Goal: Task Accomplishment & Management: Manage account settings

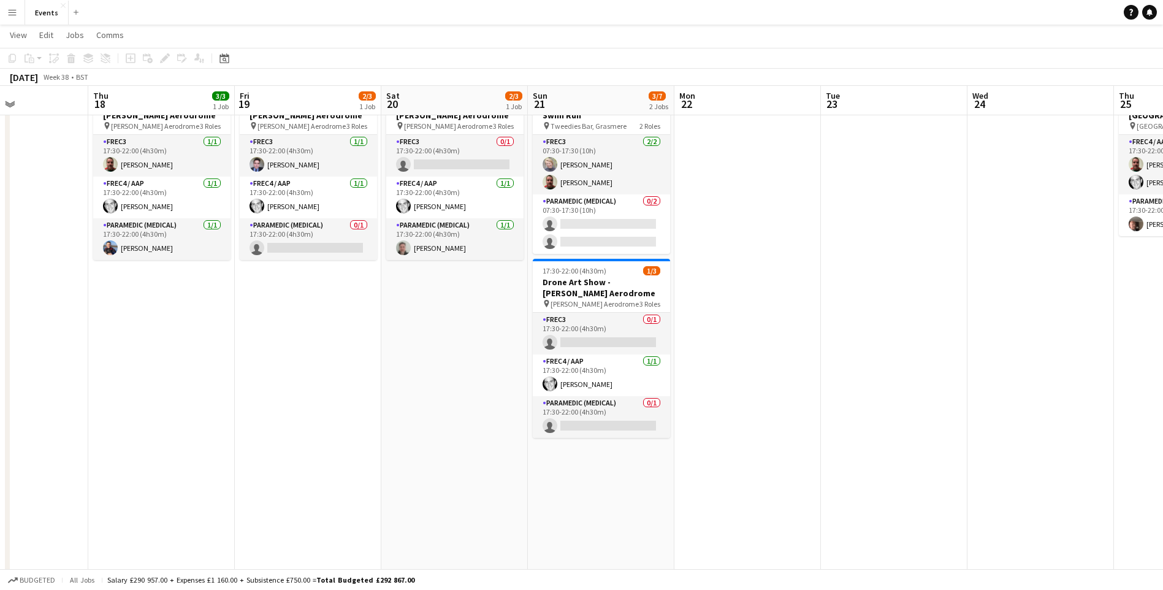
scroll to position [61, 0]
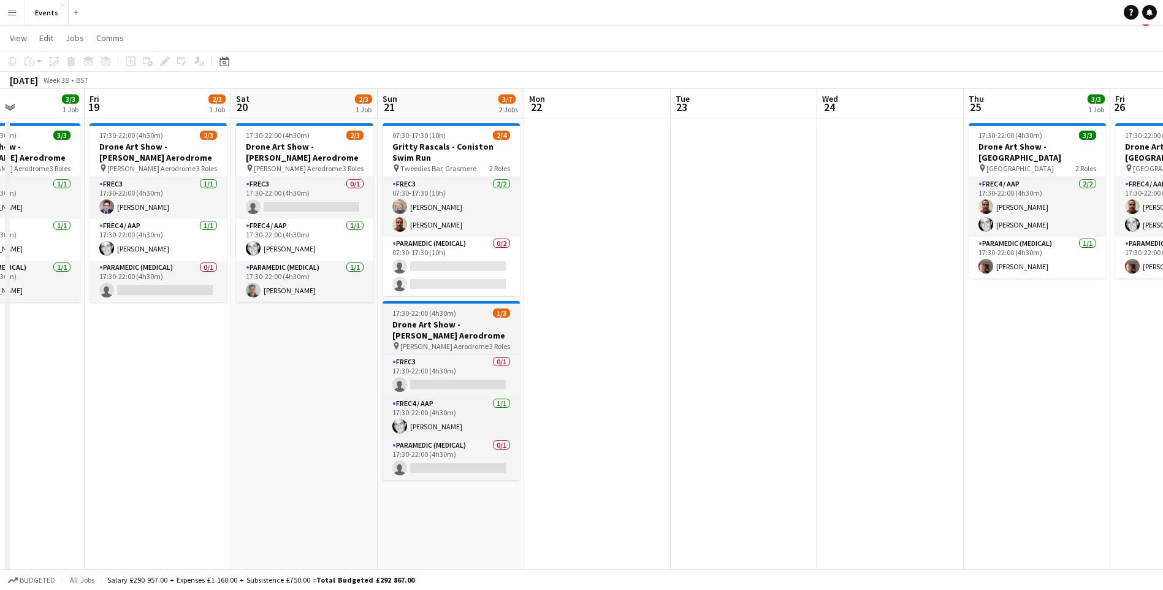
scroll to position [0, 0]
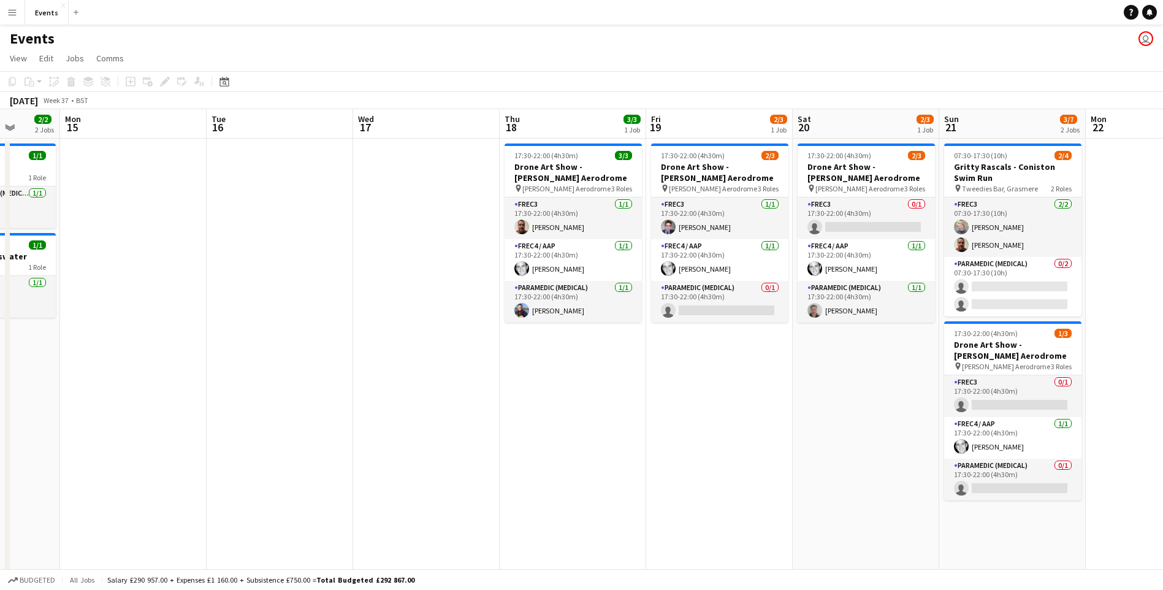
drag, startPoint x: 137, startPoint y: 435, endPoint x: 494, endPoint y: 443, distance: 357.0
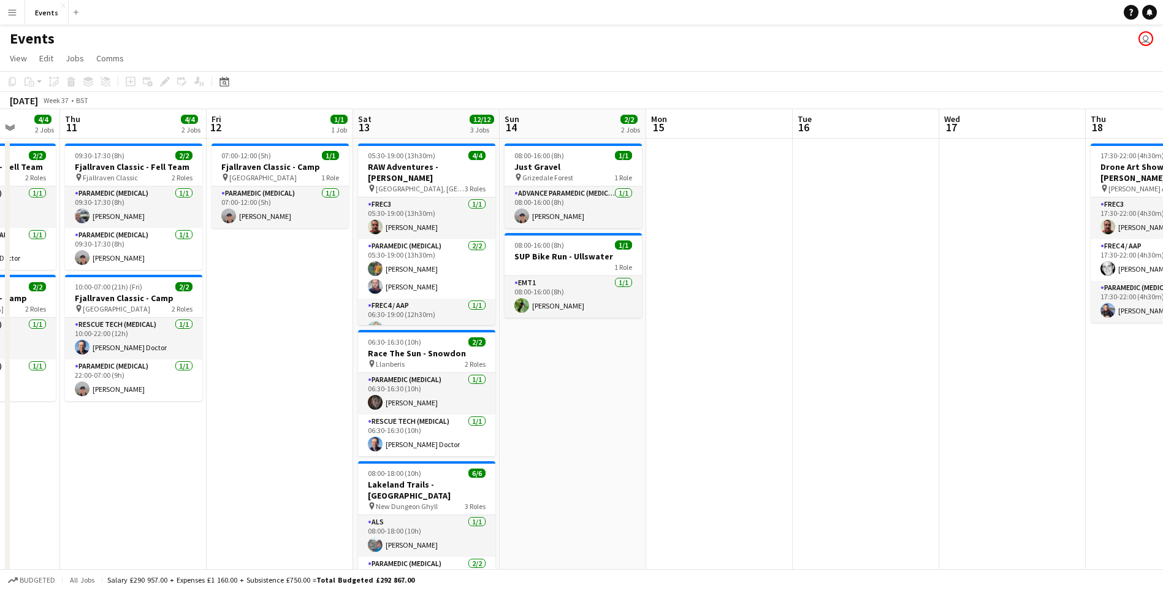
scroll to position [0, 356]
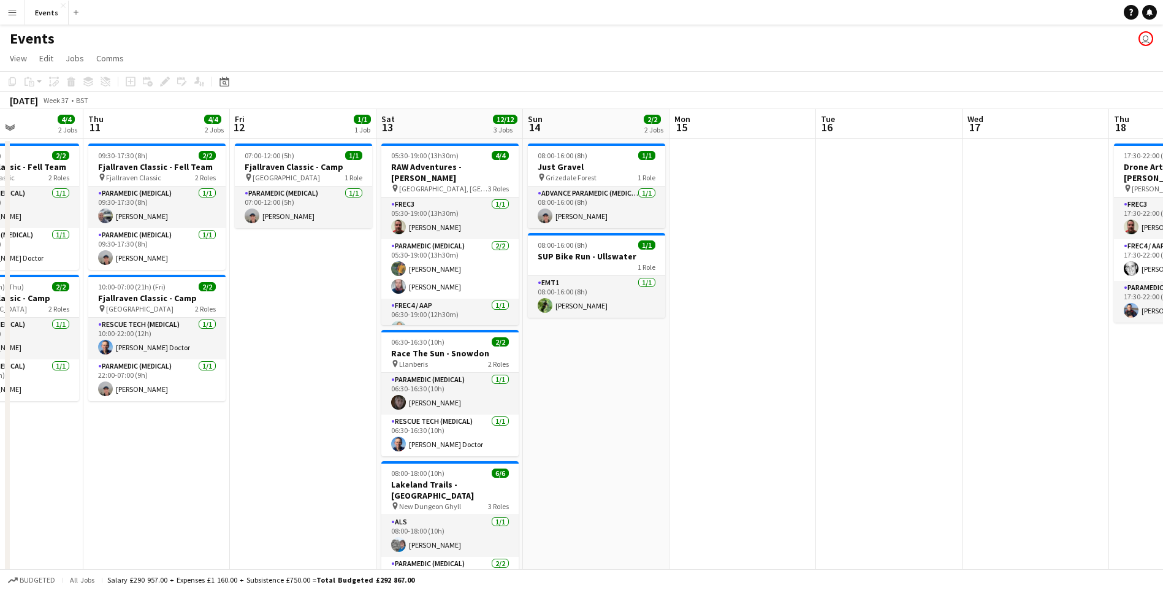
drag, startPoint x: 109, startPoint y: 420, endPoint x: 719, endPoint y: 405, distance: 609.7
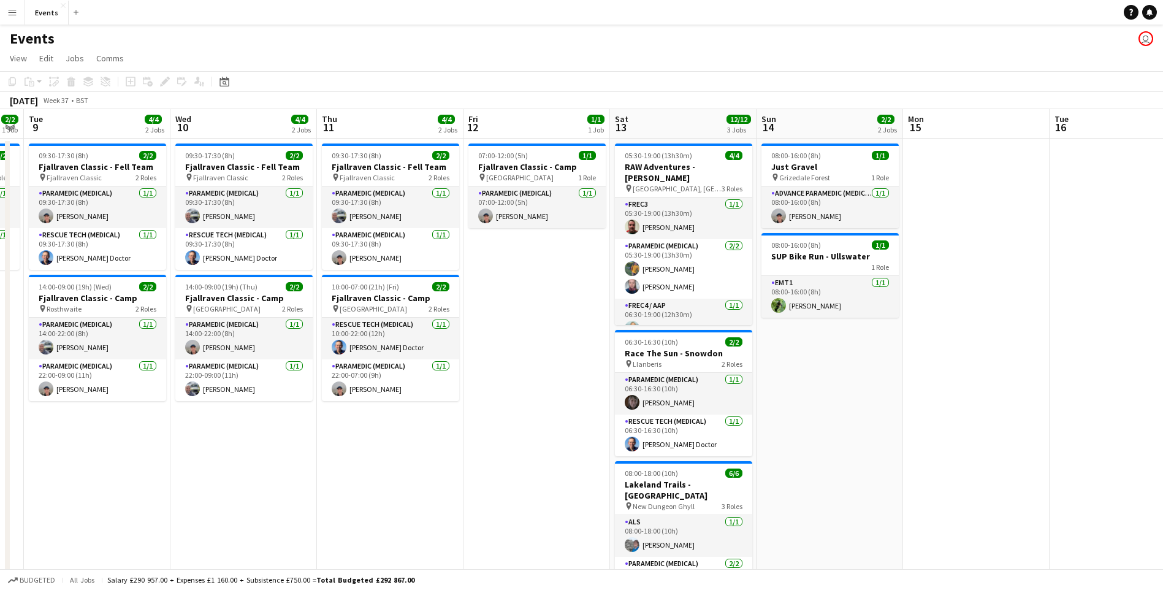
drag, startPoint x: 459, startPoint y: 492, endPoint x: 692, endPoint y: 476, distance: 234.1
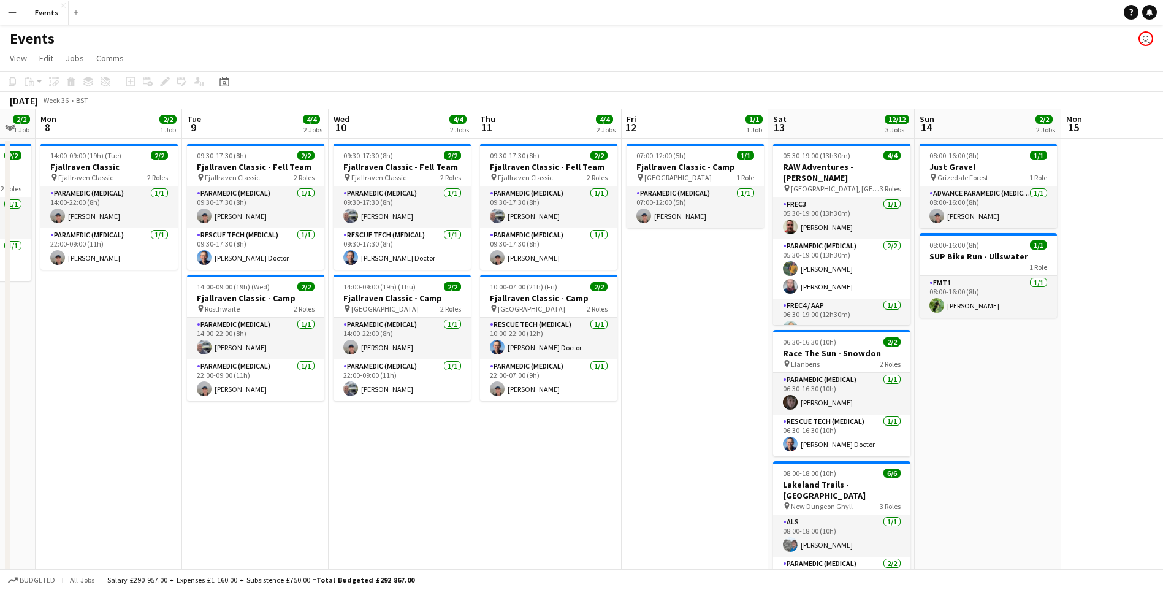
scroll to position [0, 405]
drag, startPoint x: 353, startPoint y: 421, endPoint x: 511, endPoint y: 406, distance: 158.3
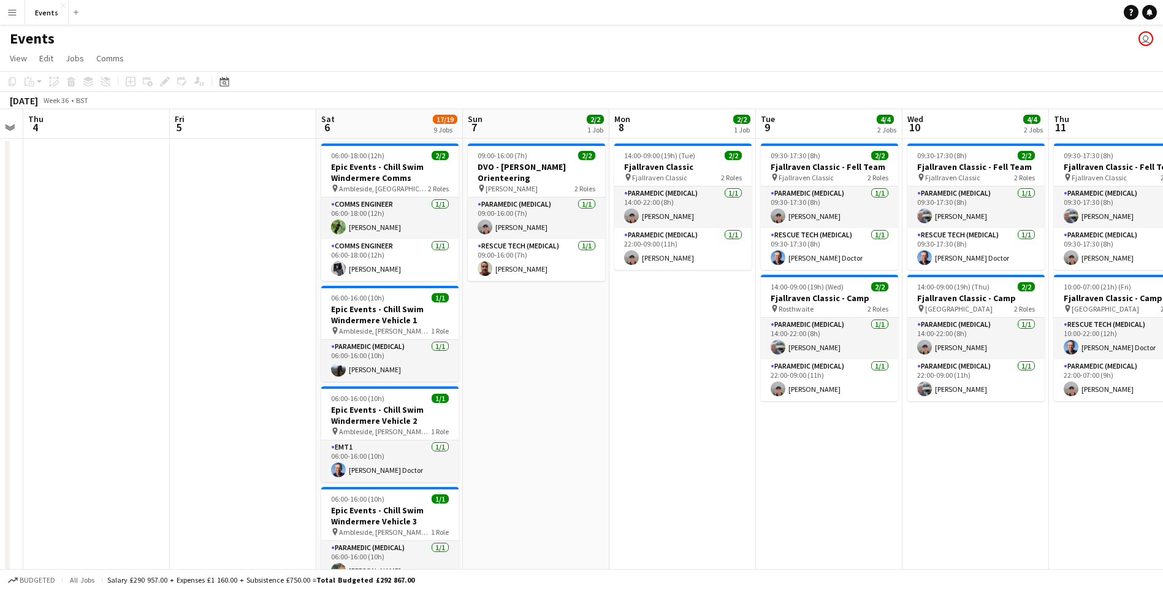
drag, startPoint x: 356, startPoint y: 285, endPoint x: 930, endPoint y: 315, distance: 575.4
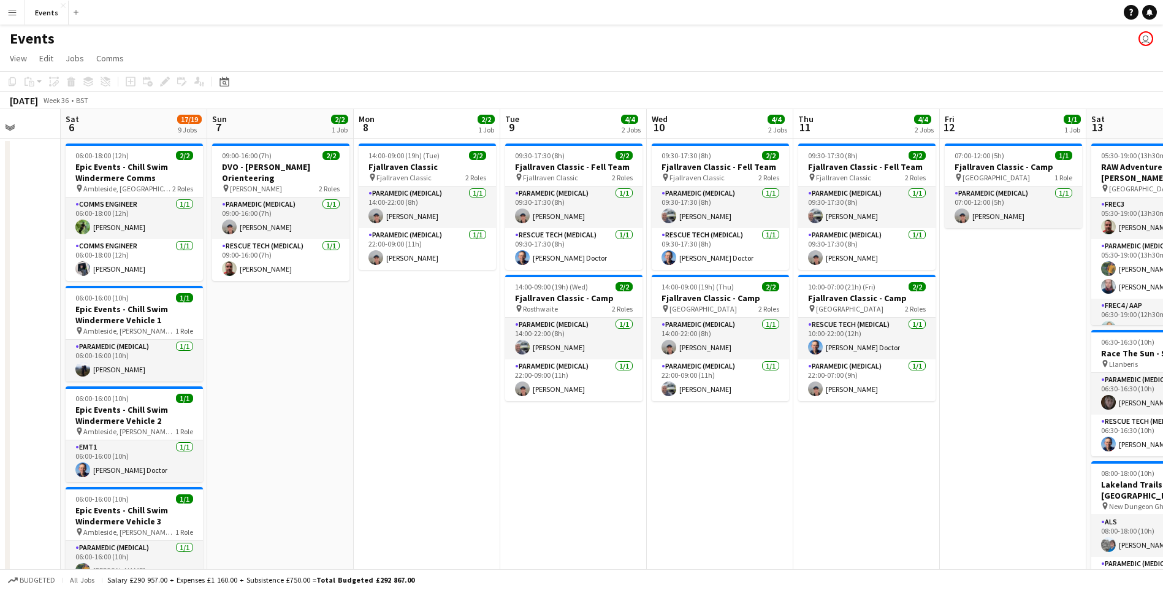
scroll to position [0, 393]
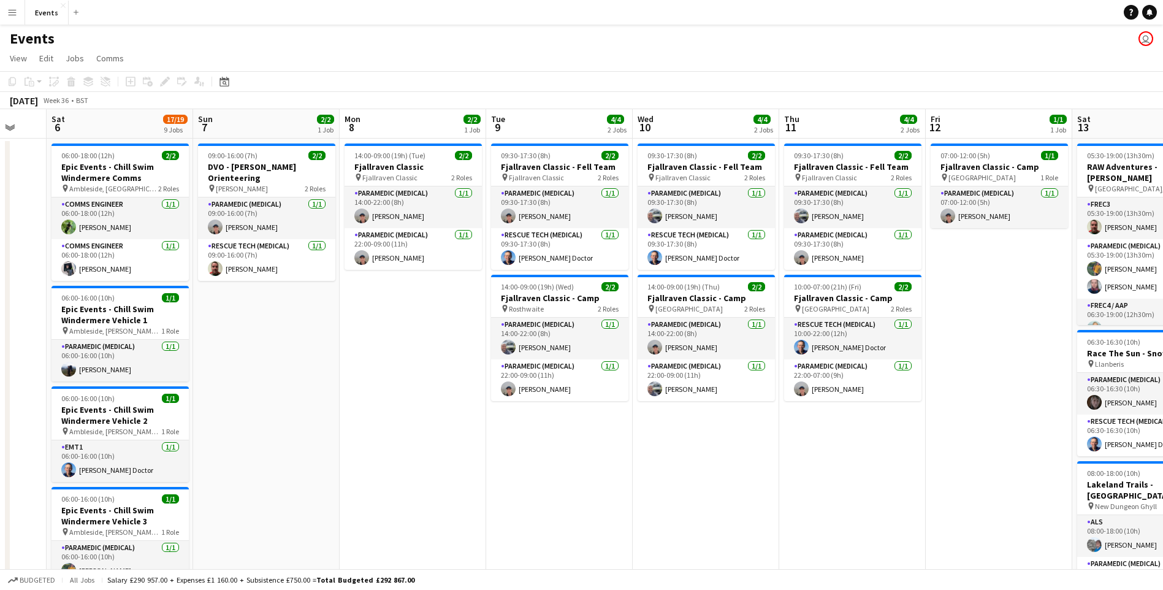
drag, startPoint x: 838, startPoint y: 378, endPoint x: 568, endPoint y: 367, distance: 270.0
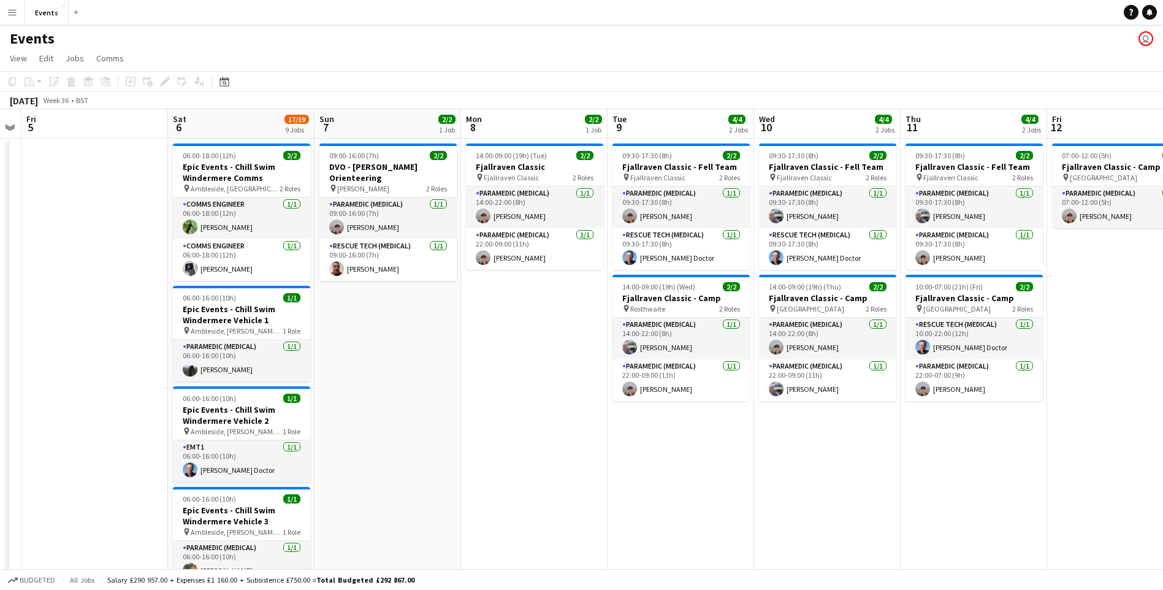
scroll to position [0, 419]
drag, startPoint x: 421, startPoint y: 411, endPoint x: 541, endPoint y: 397, distance: 121.6
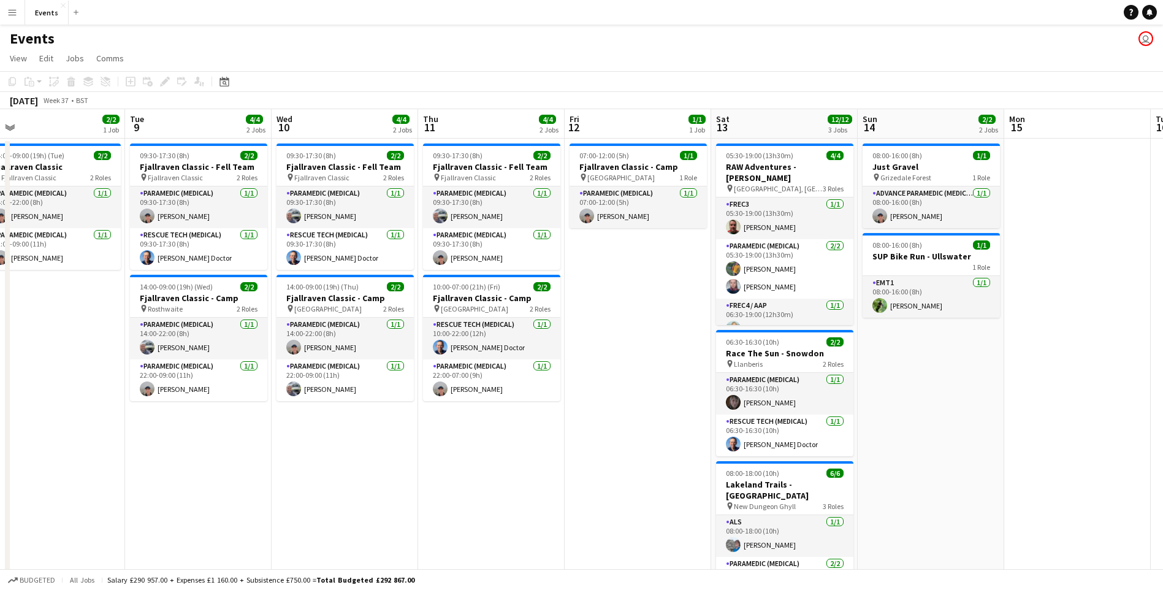
drag, startPoint x: 663, startPoint y: 367, endPoint x: 351, endPoint y: 314, distance: 315.9
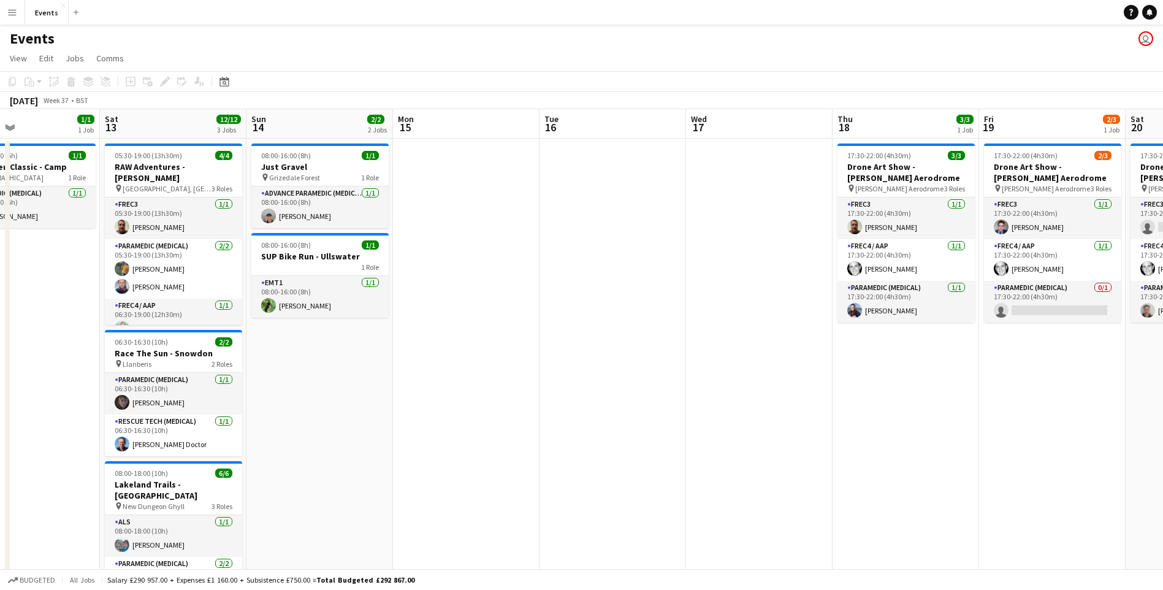
drag, startPoint x: 968, startPoint y: 382, endPoint x: 362, endPoint y: 342, distance: 607.8
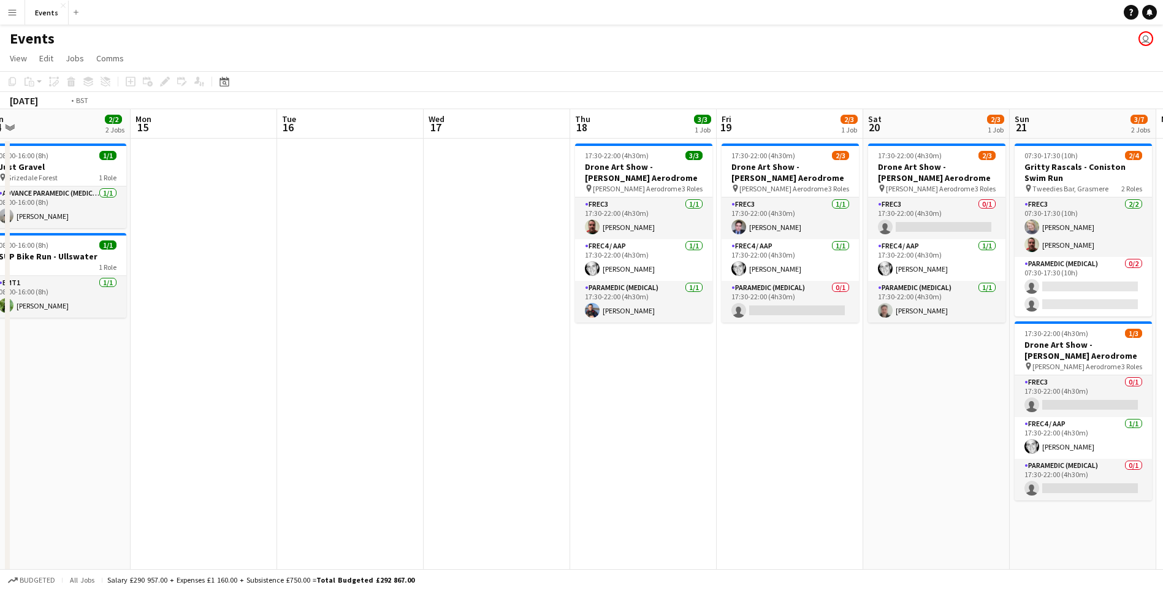
scroll to position [0, 353]
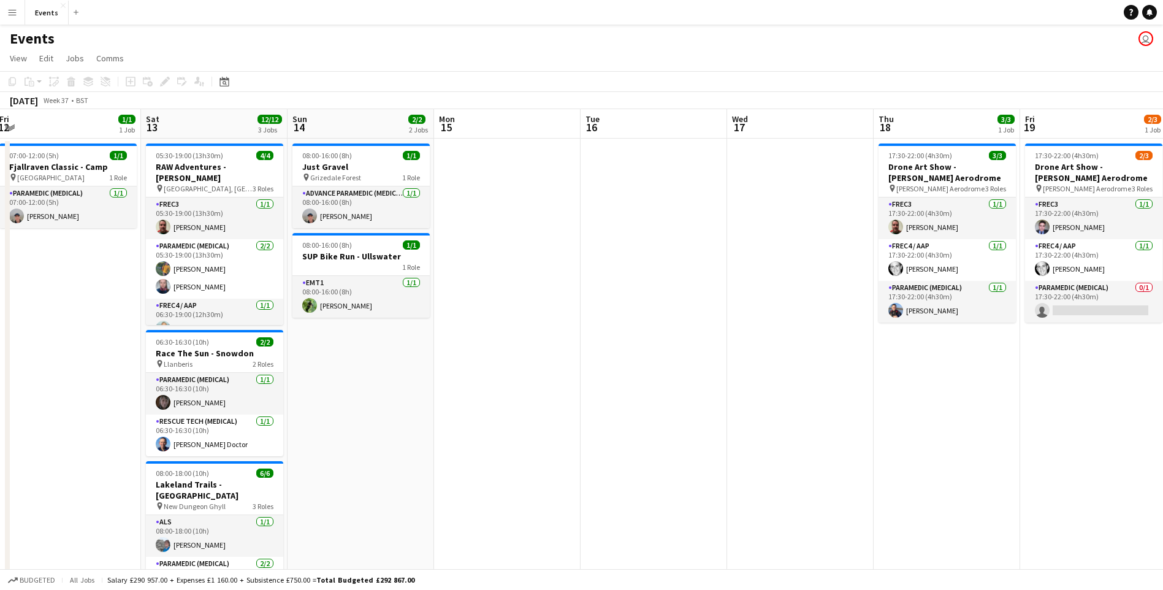
drag, startPoint x: 743, startPoint y: 444, endPoint x: 942, endPoint y: 485, distance: 203.5
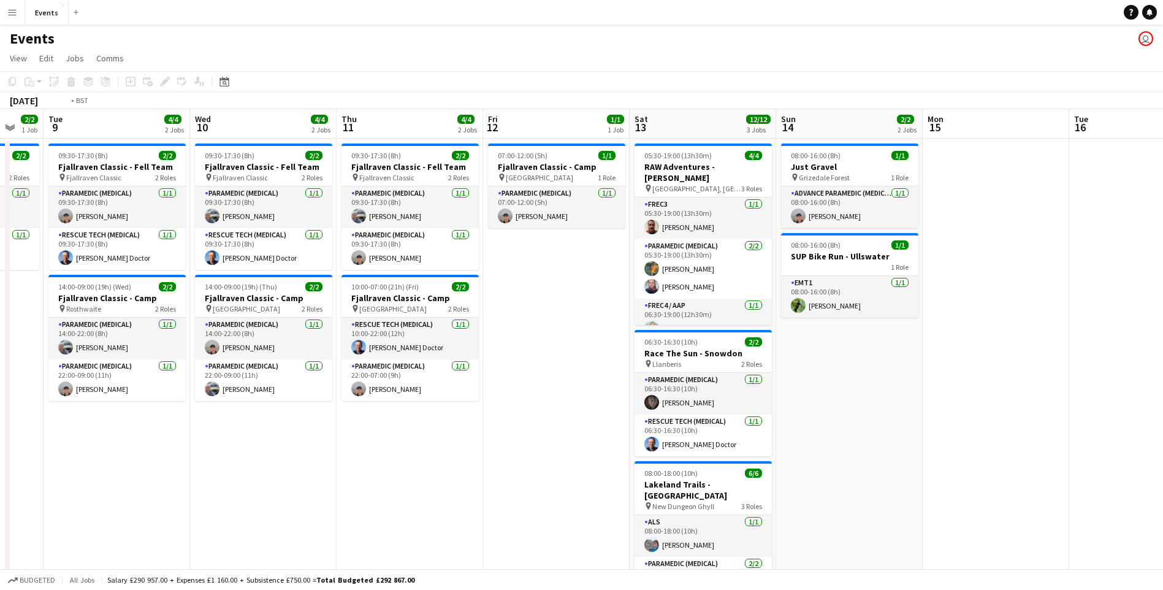
drag, startPoint x: 904, startPoint y: 474, endPoint x: 1052, endPoint y: 488, distance: 148.5
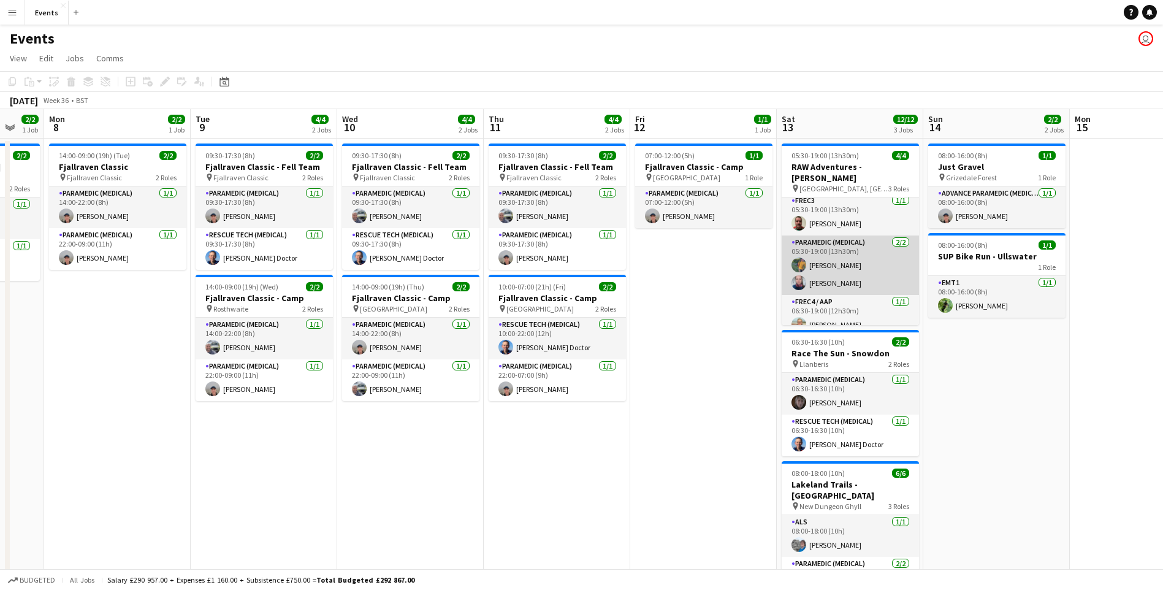
scroll to position [4, 0]
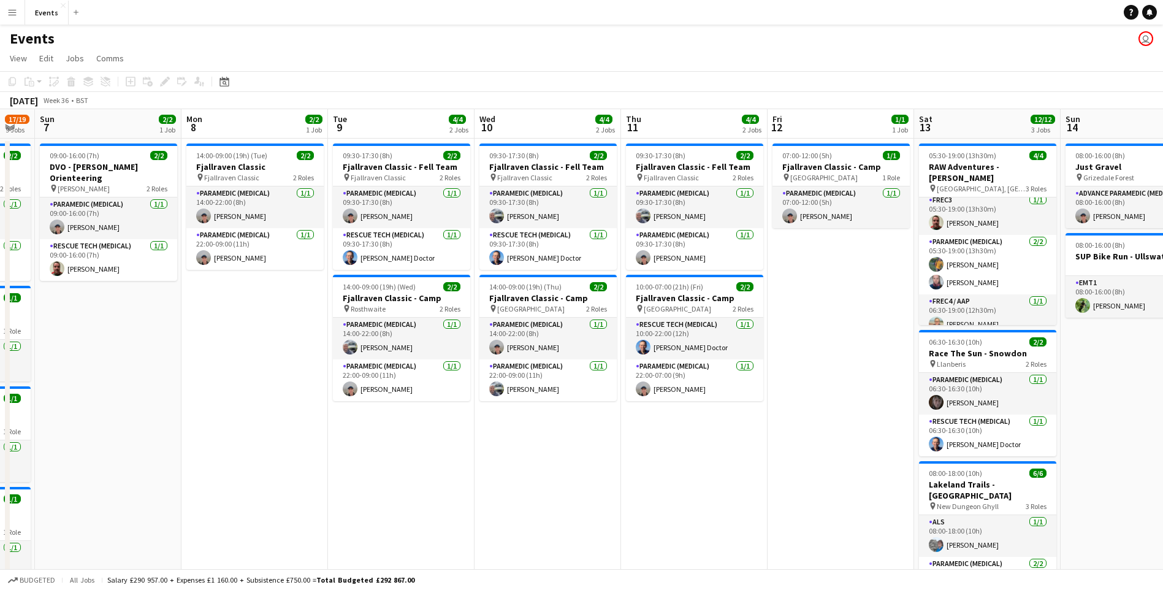
drag, startPoint x: 472, startPoint y: 435, endPoint x: 1009, endPoint y: 425, distance: 537.9
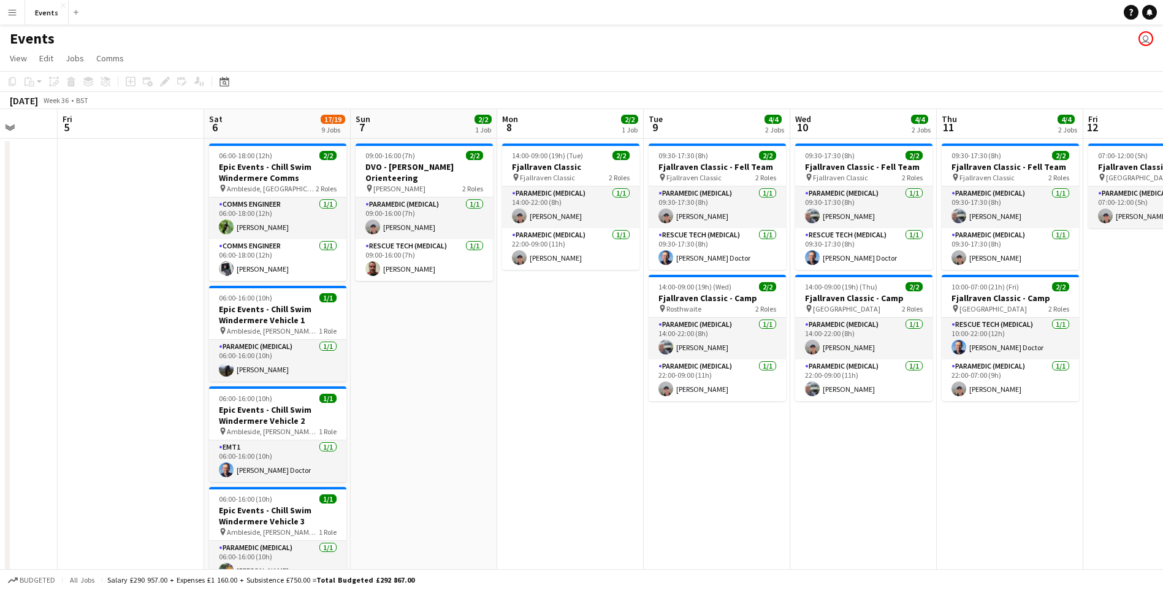
drag, startPoint x: 524, startPoint y: 424, endPoint x: 562, endPoint y: 428, distance: 38.2
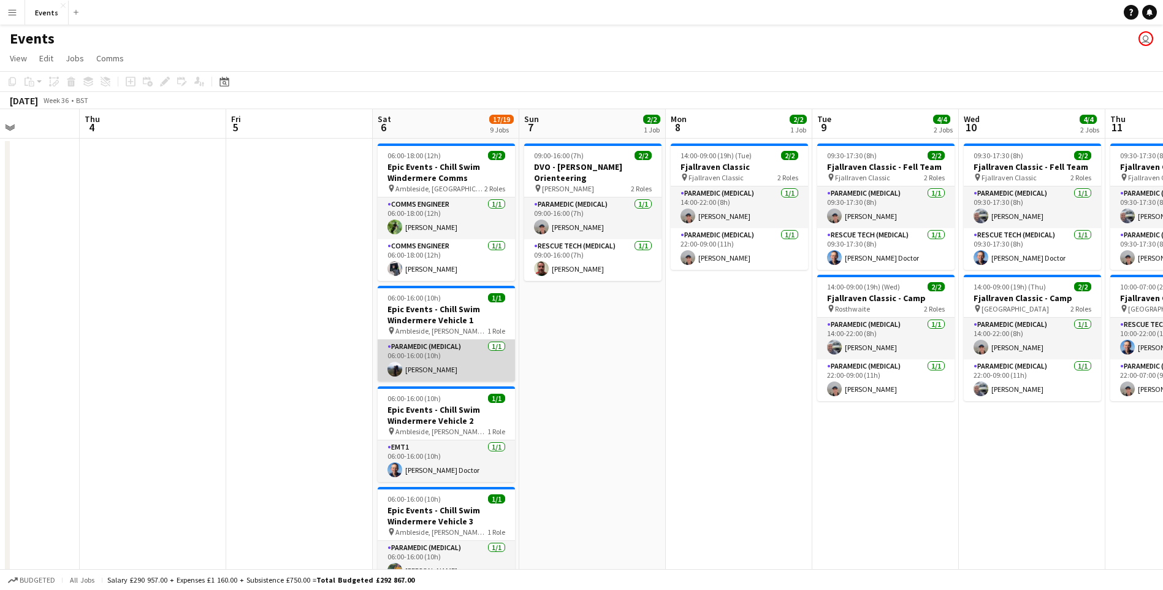
click at [440, 375] on app-card-role "Paramedic (Medical) [DATE] 06:00-16:00 (10h) [PERSON_NAME]" at bounding box center [446, 361] width 137 height 42
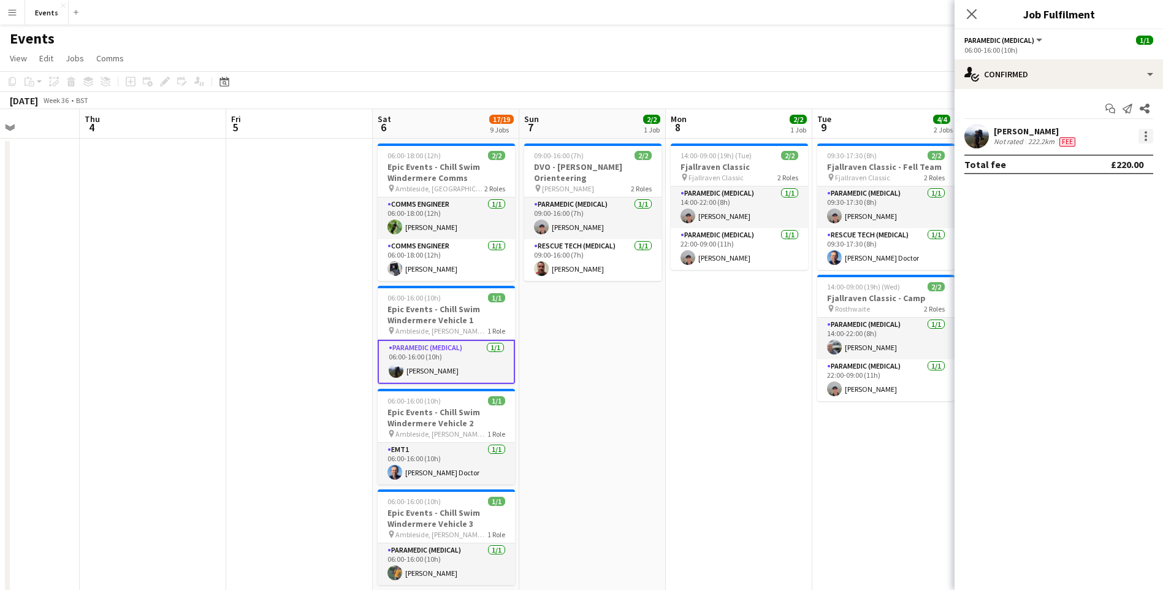
click at [1141, 134] on div at bounding box center [1146, 136] width 15 height 15
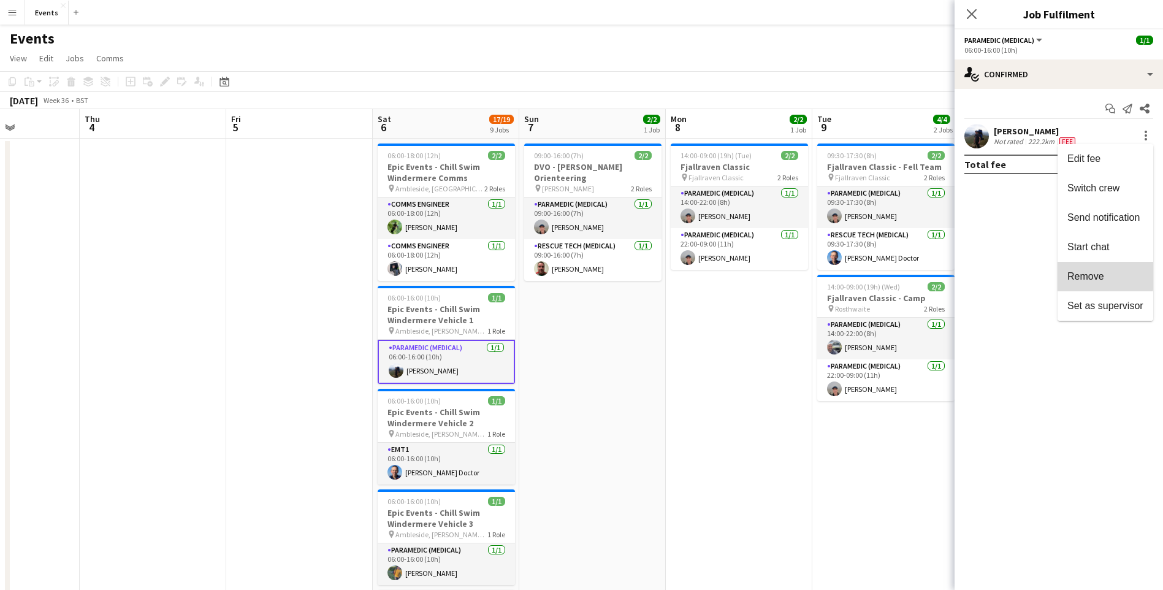
click at [1086, 273] on span "Remove" at bounding box center [1086, 276] width 37 height 10
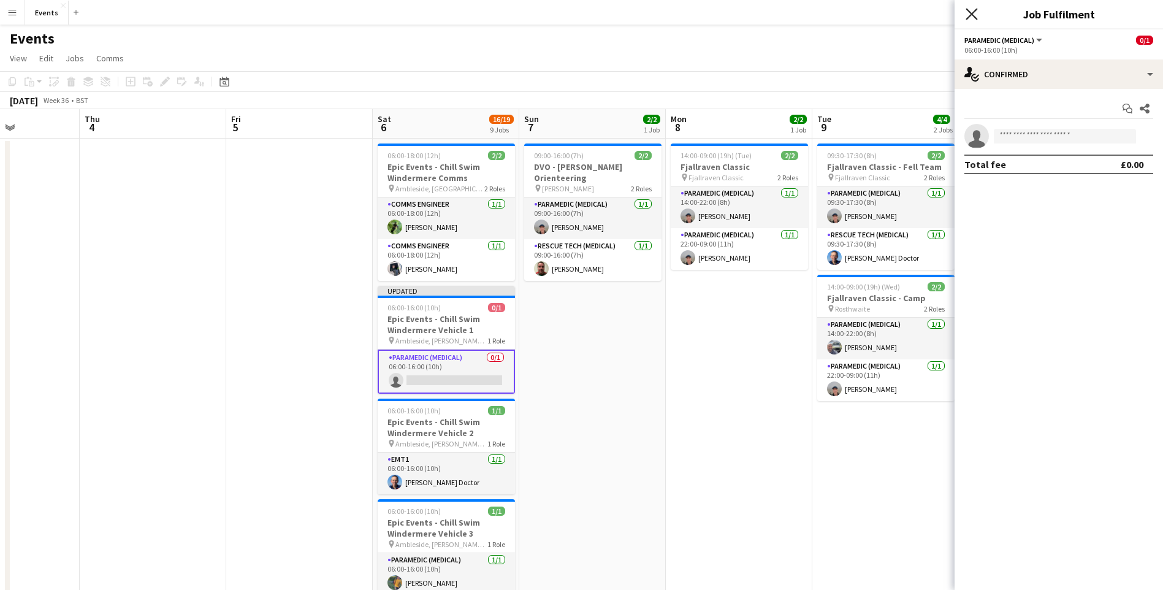
click at [975, 13] on icon "Close pop-in" at bounding box center [972, 14] width 12 height 12
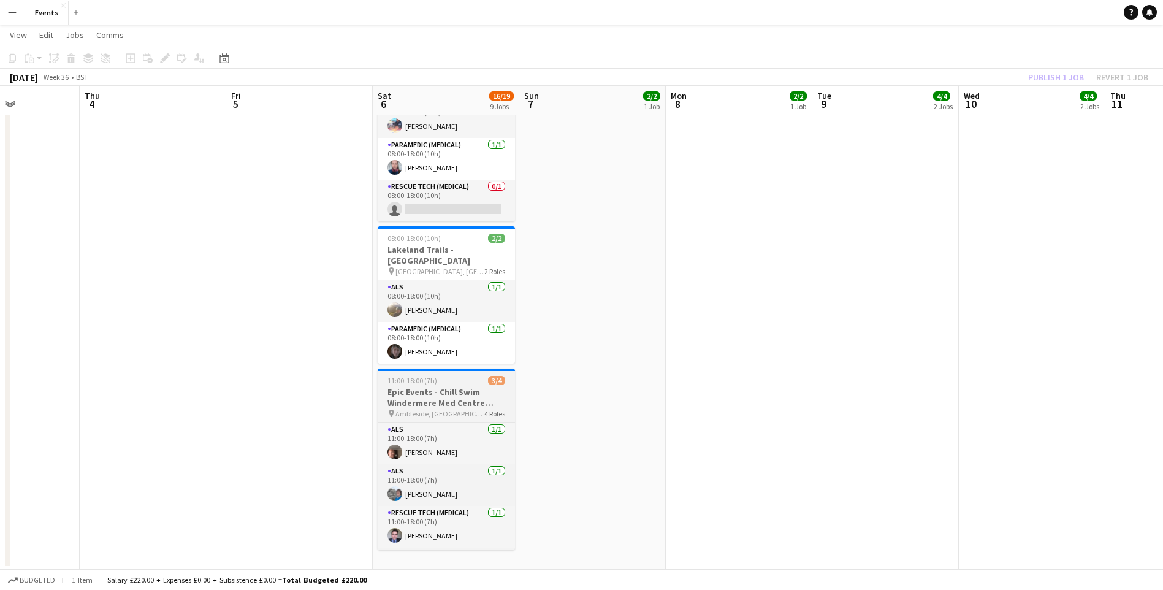
scroll to position [39, 0]
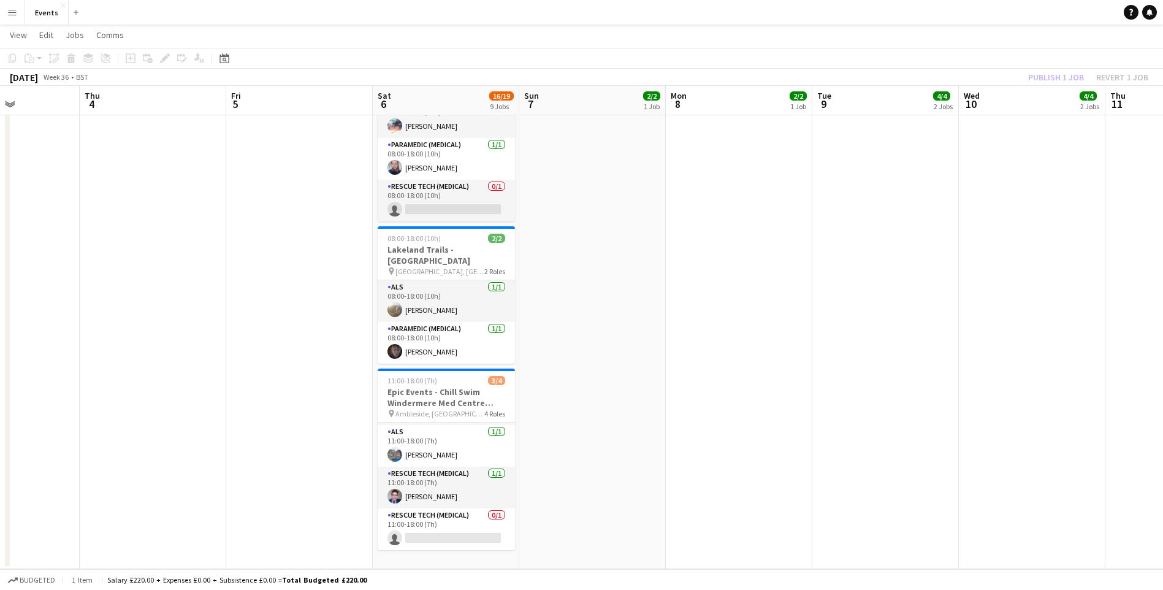
drag, startPoint x: 879, startPoint y: 224, endPoint x: 893, endPoint y: 248, distance: 28.1
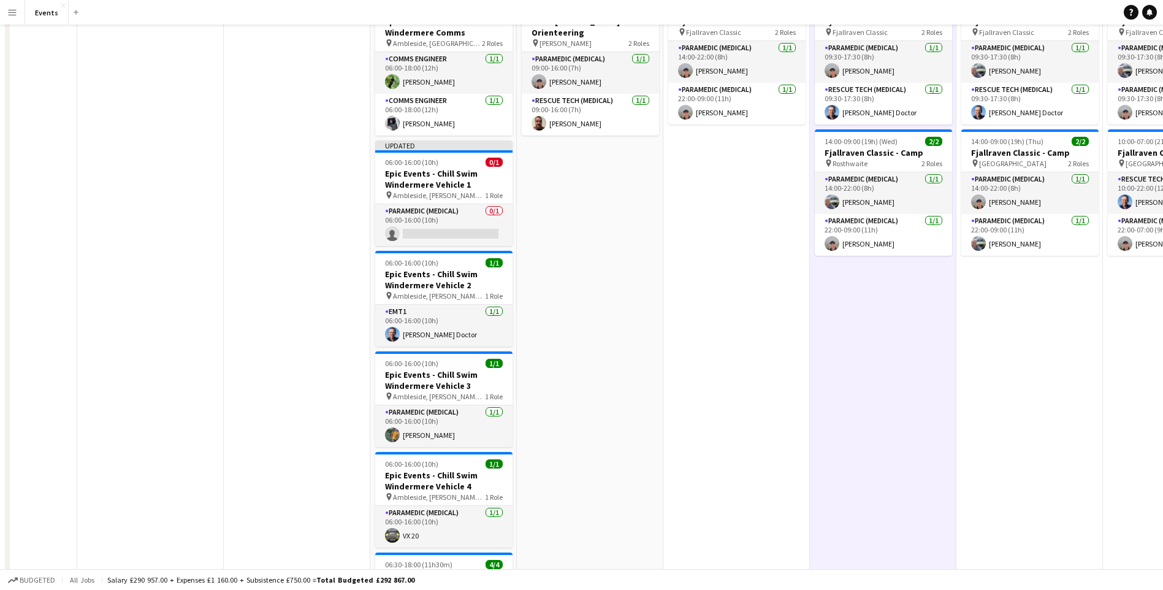
scroll to position [0, 0]
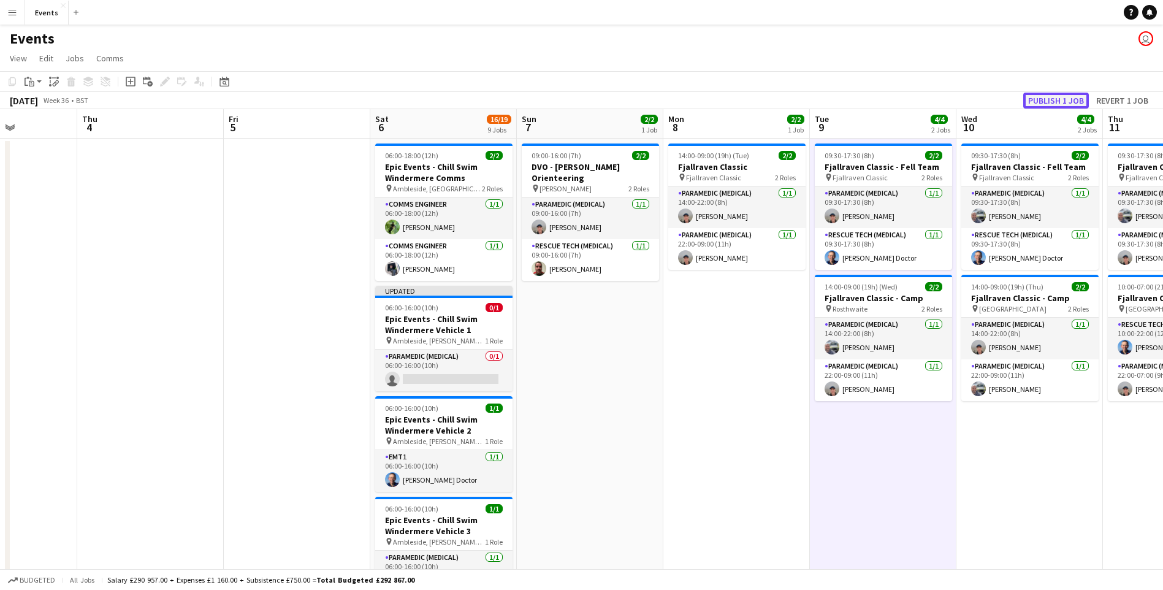
click at [1069, 103] on button "Publish 1 job" at bounding box center [1056, 101] width 66 height 16
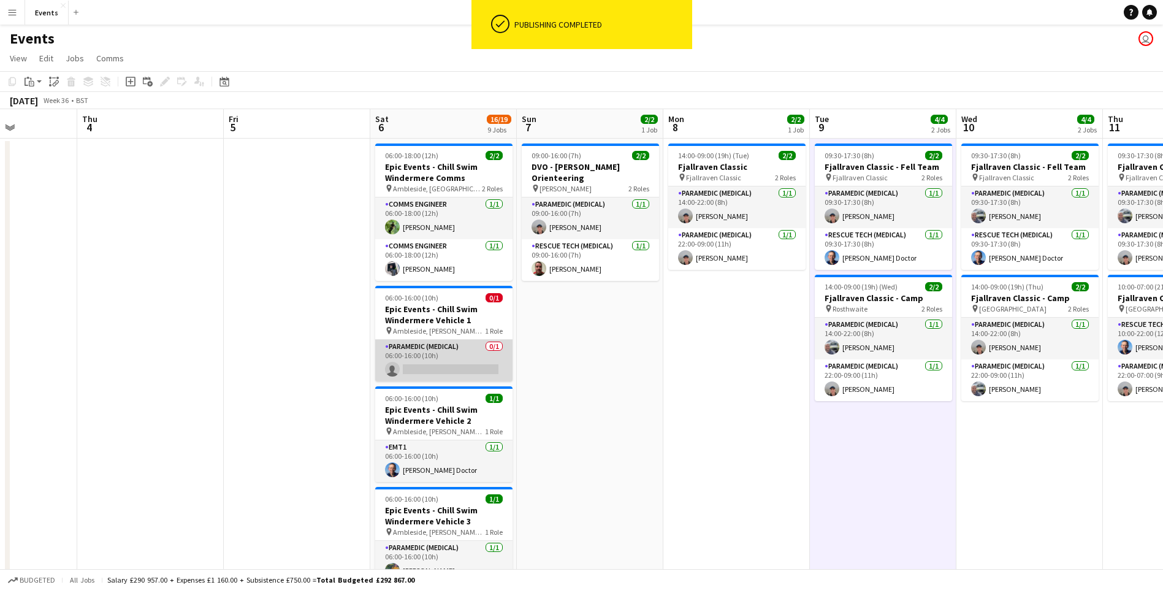
click at [438, 364] on app-card-role "Paramedic (Medical) 0/1 06:00-16:00 (10h) single-neutral-actions" at bounding box center [443, 361] width 137 height 42
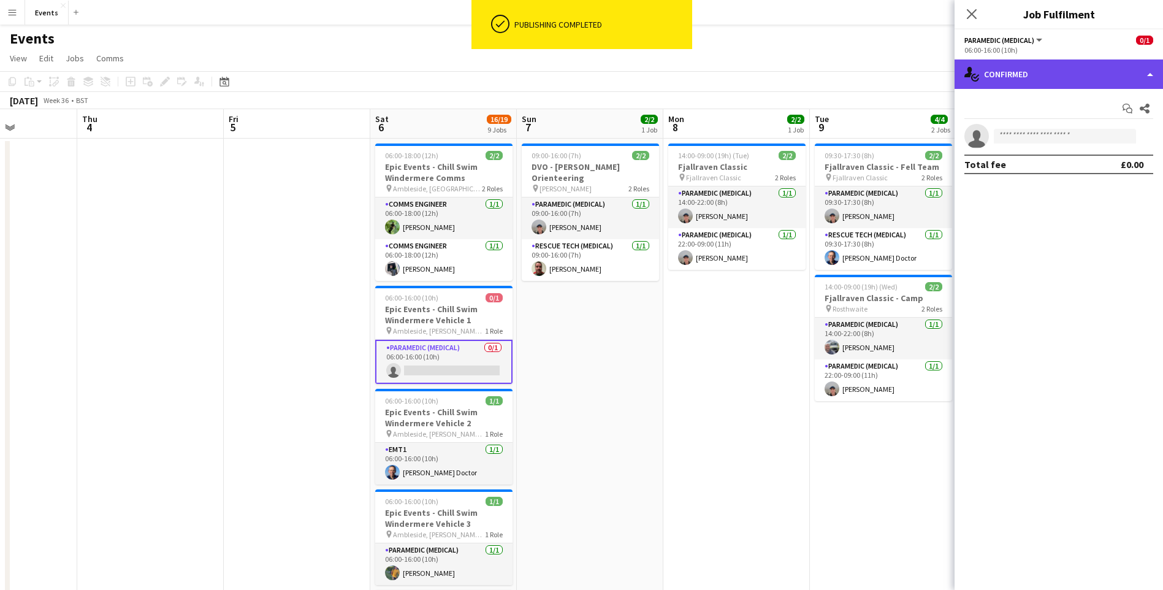
click at [1039, 82] on div "single-neutral-actions-check-2 Confirmed" at bounding box center [1059, 73] width 208 height 29
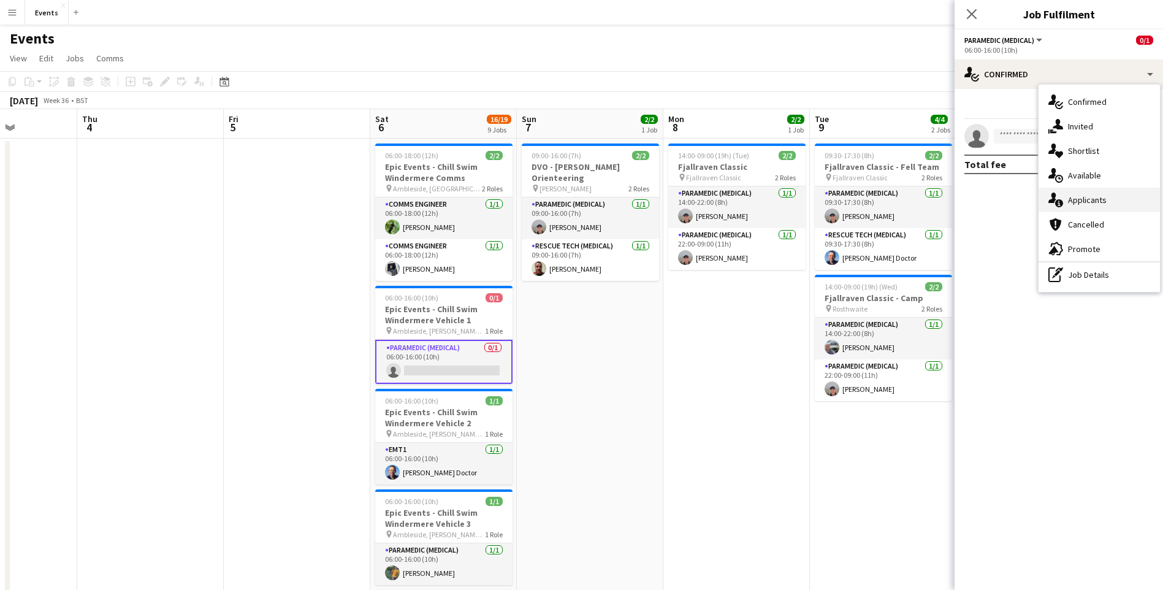
click at [1088, 206] on div "single-neutral-actions-information Applicants" at bounding box center [1099, 200] width 121 height 25
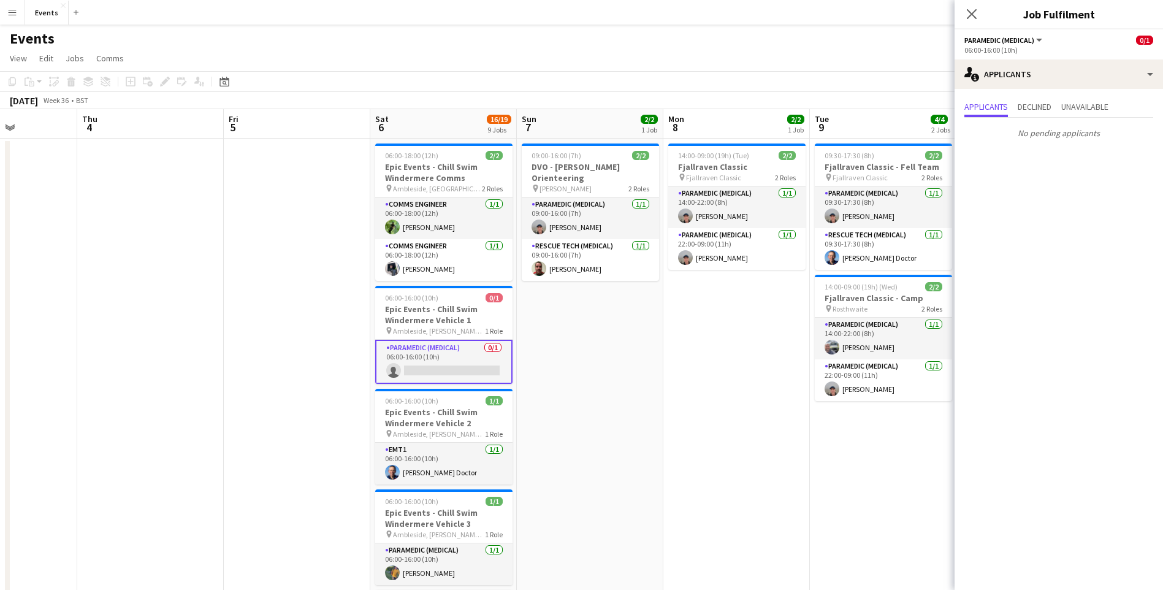
click at [963, 15] on div "Close pop-in" at bounding box center [972, 14] width 34 height 28
click at [972, 15] on icon at bounding box center [972, 14] width 12 height 12
